Goal: Information Seeking & Learning: Learn about a topic

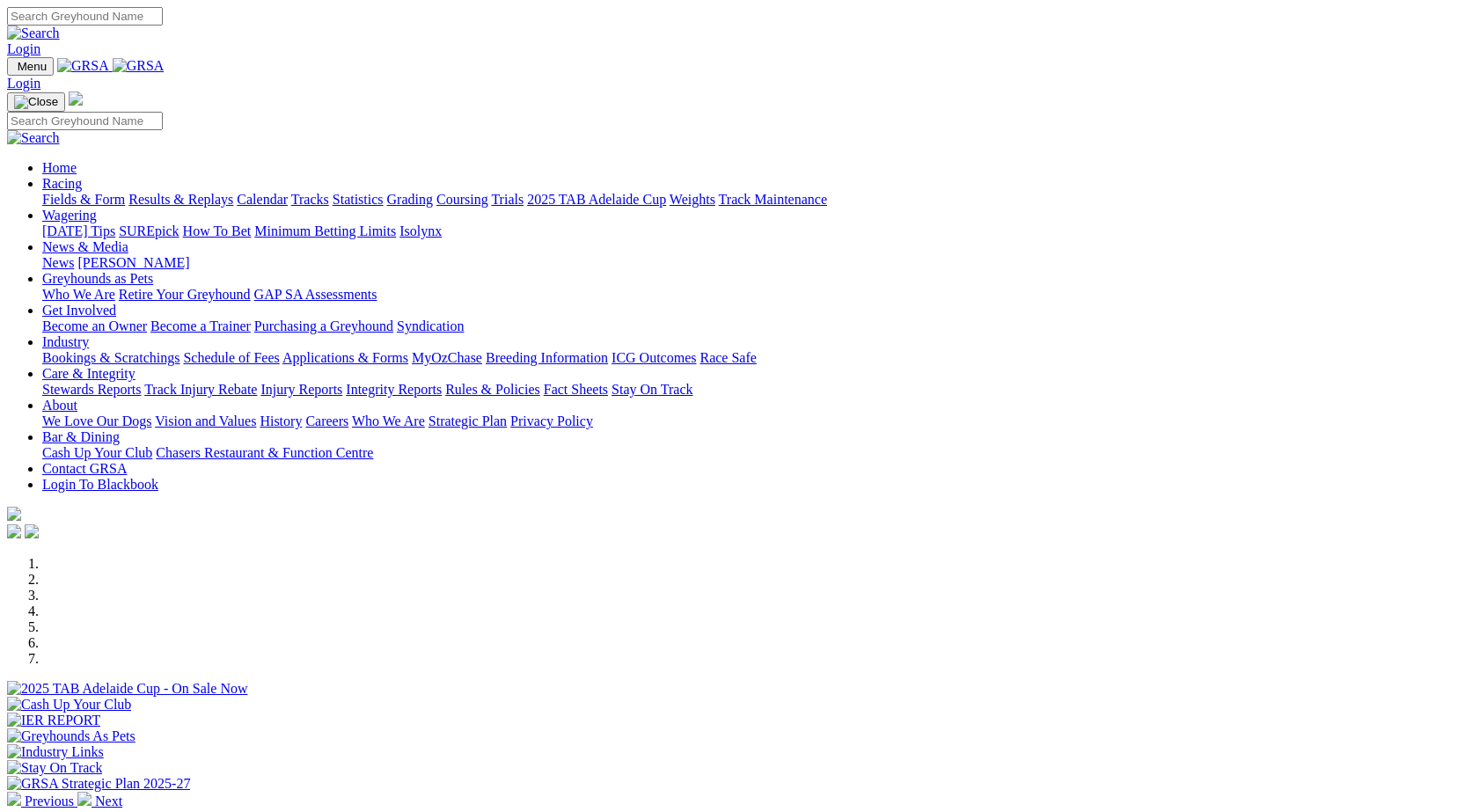
click at [81, 176] on link "Racing" at bounding box center [62, 183] width 40 height 15
click at [234, 192] on link "Results & Replays" at bounding box center [181, 199] width 105 height 15
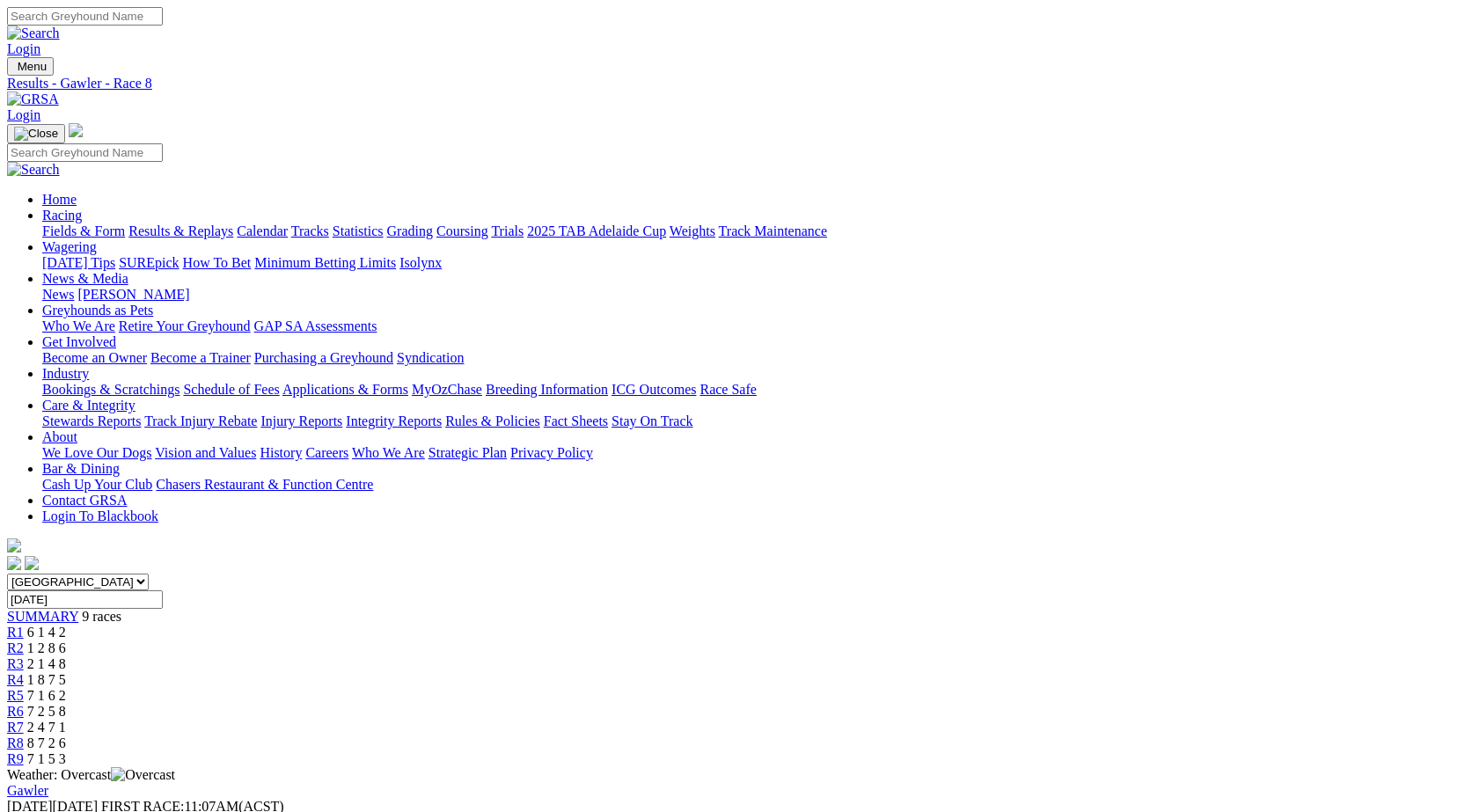
click at [115, 224] on link "Fields & Form" at bounding box center [83, 231] width 82 height 15
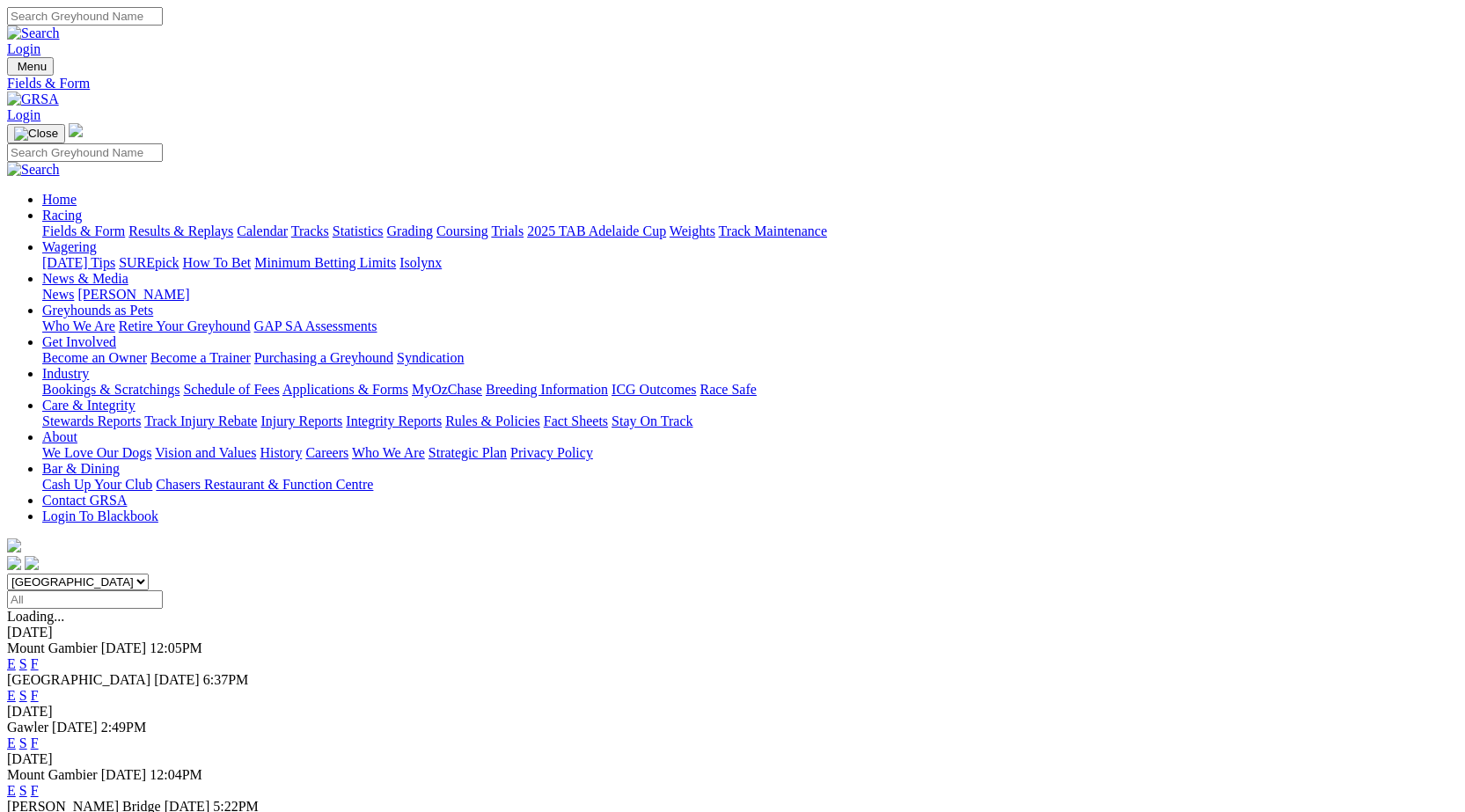
click at [39, 688] on link "F" at bounding box center [34, 695] width 8 height 15
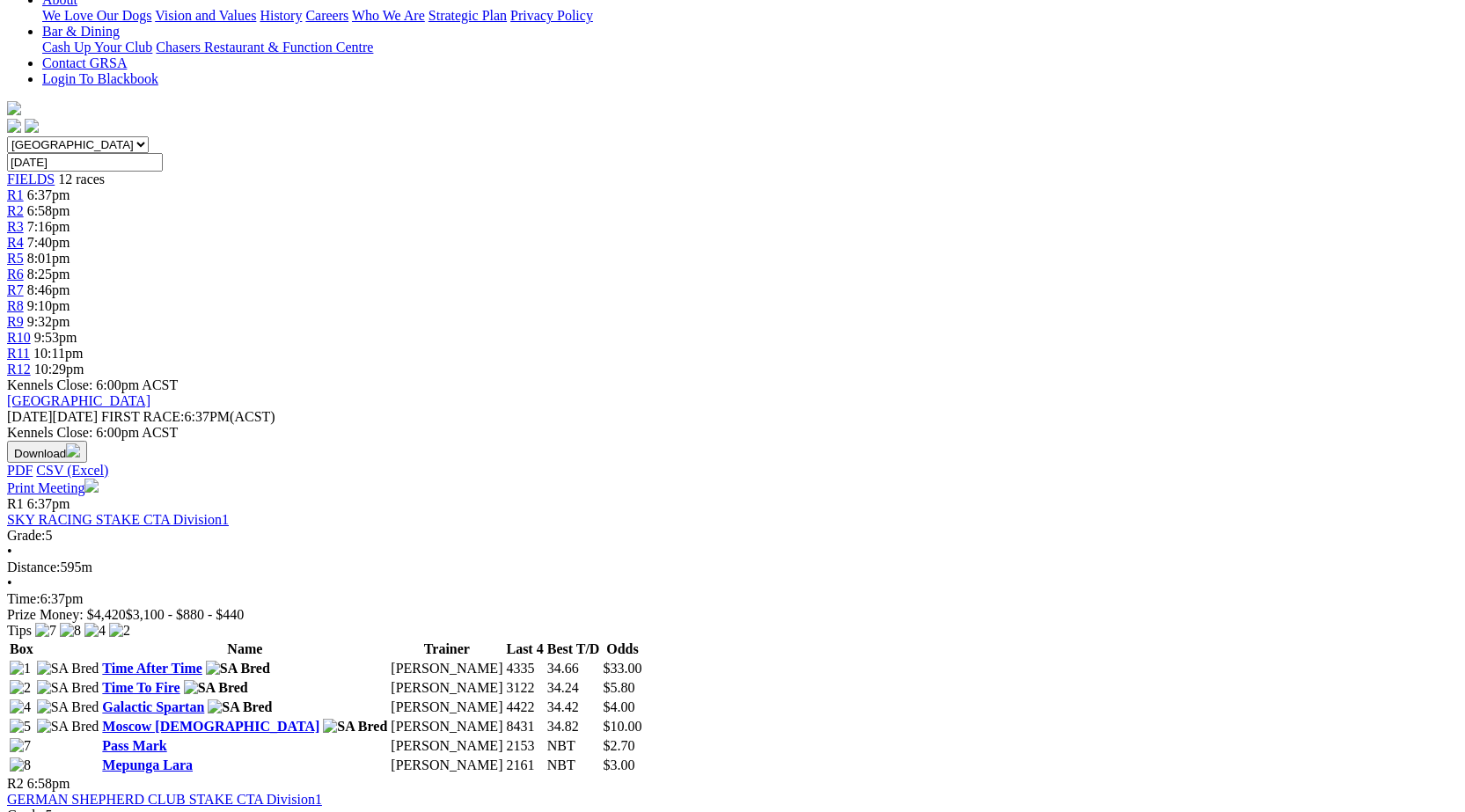
scroll to position [264, 0]
